Goal: Information Seeking & Learning: Learn about a topic

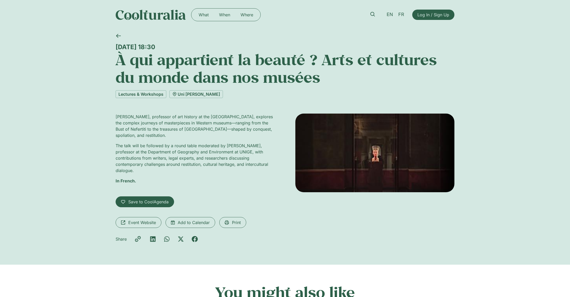
click at [506, 151] on div "[DATE] 18:30 À qui appartient la beauté ? Arts et cultures du monde dans nos mu…" at bounding box center [285, 147] width 570 height 235
click at [151, 61] on h1 "À qui appartient la beauté ? Arts et cultures du monde dans nos musées" at bounding box center [285, 68] width 339 height 35
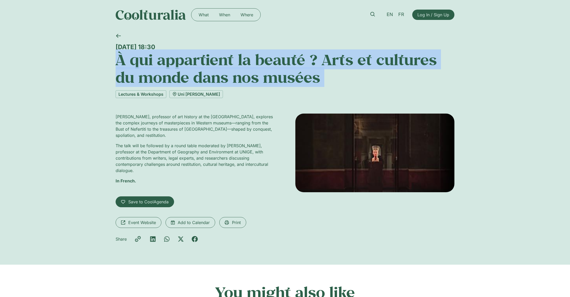
click at [151, 61] on h1 "À qui appartient la beauté ? Arts et cultures du monde dans nos musées" at bounding box center [285, 68] width 339 height 35
click at [144, 222] on span "Event Website" at bounding box center [142, 222] width 28 height 6
click at [139, 223] on span "Event Website" at bounding box center [142, 222] width 28 height 6
click at [298, 56] on h1 "À qui appartient la beauté ? Arts et cultures du monde dans nos musées" at bounding box center [285, 68] width 339 height 35
